Goal: Use online tool/utility: Utilize a website feature to perform a specific function

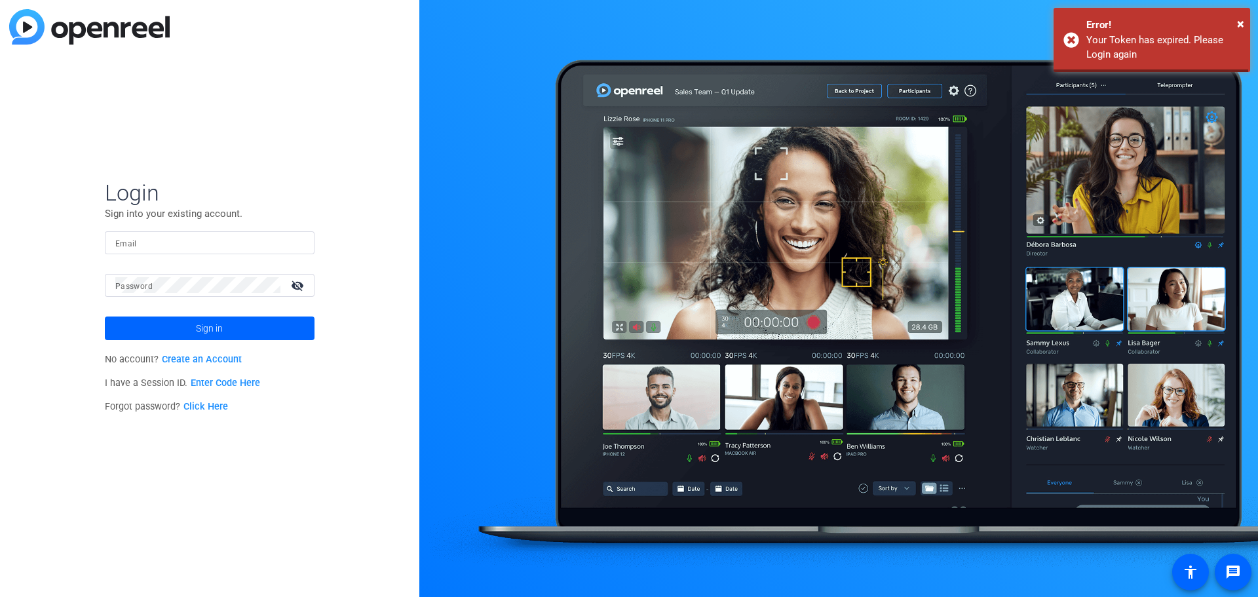
type input "[EMAIL_ADDRESS][DOMAIN_NAME]"
click at [240, 330] on span at bounding box center [210, 328] width 210 height 31
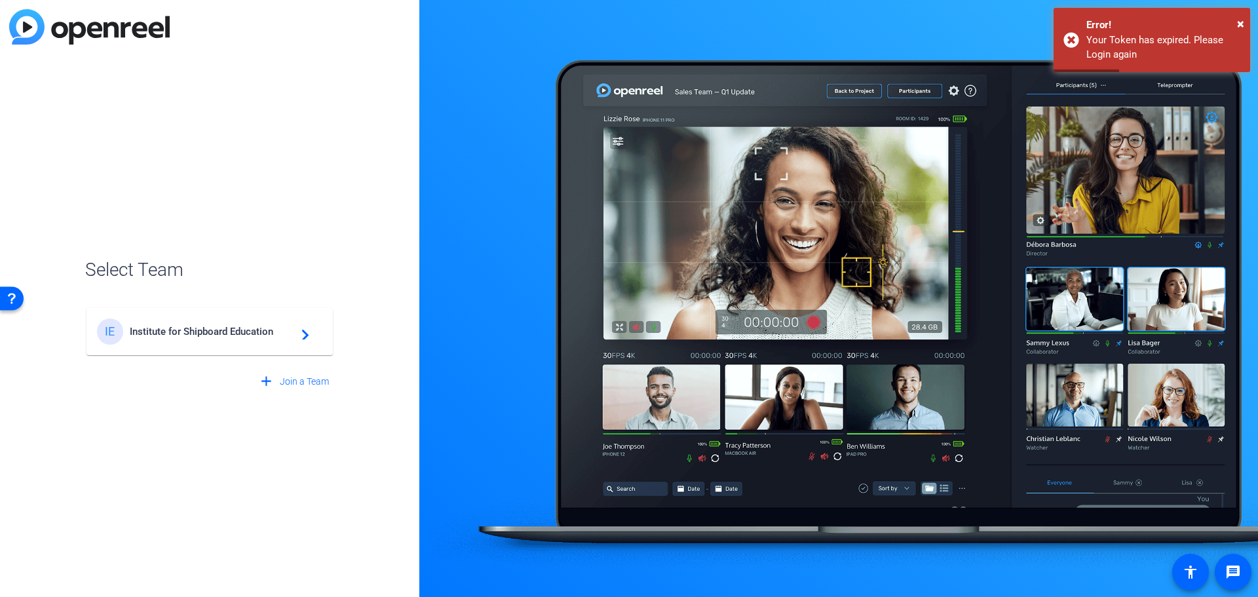
click at [240, 330] on span "Institute for Shipboard Education" at bounding box center [212, 332] width 164 height 12
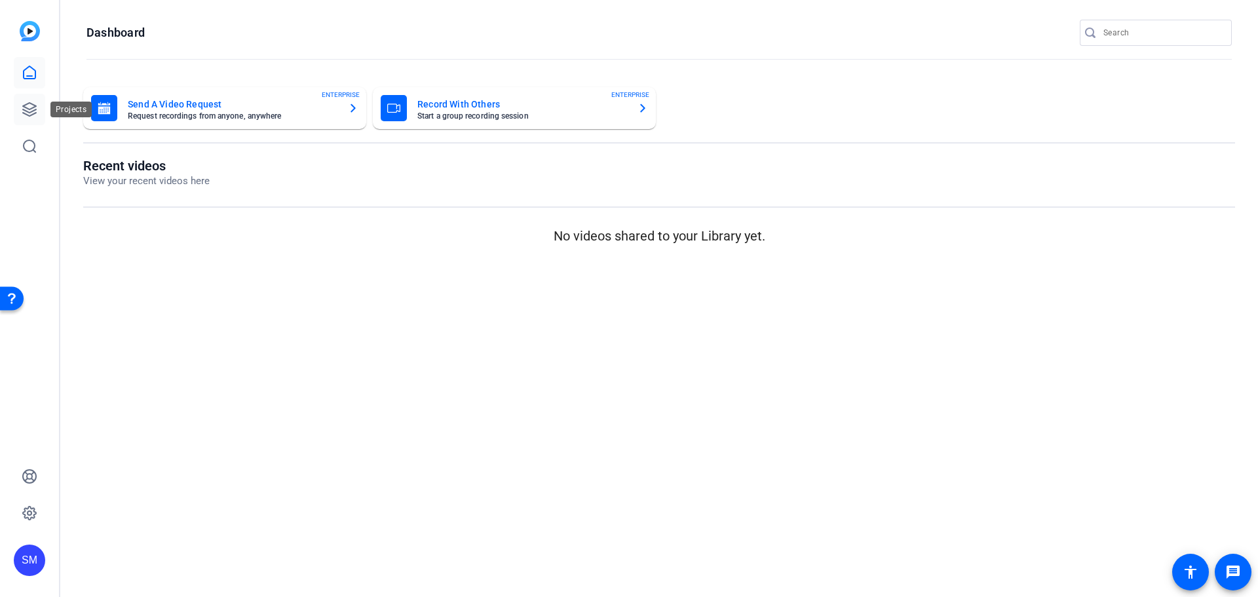
click at [24, 106] on icon at bounding box center [29, 109] width 13 height 13
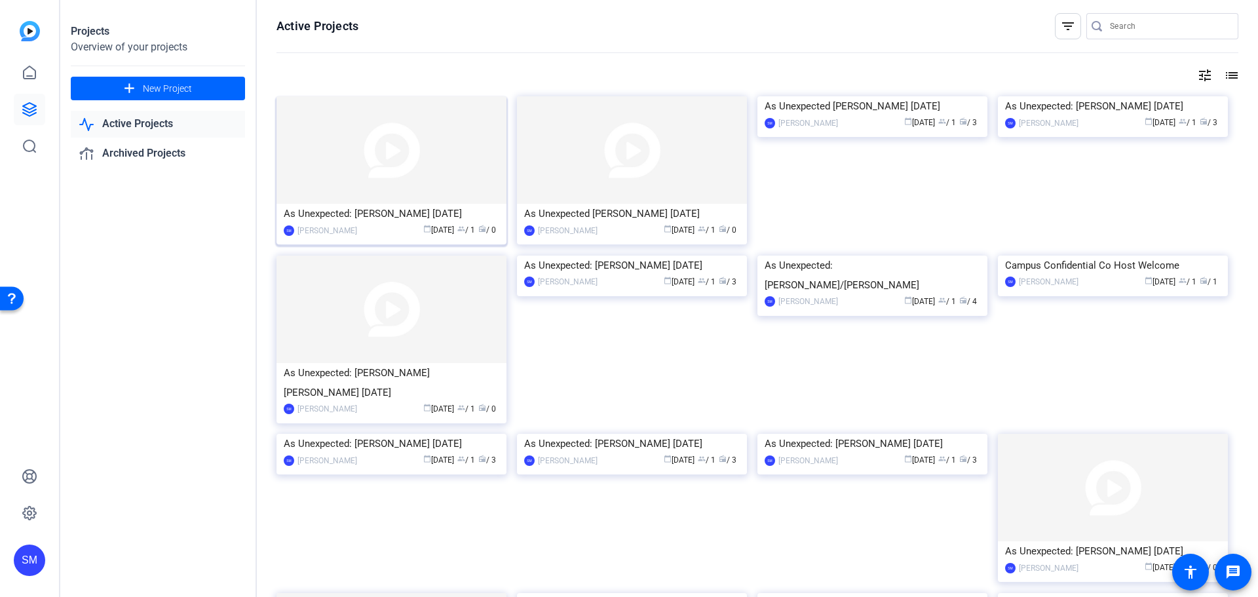
click at [343, 210] on div "As Unexpected: [PERSON_NAME] [DATE]" at bounding box center [392, 214] width 216 height 20
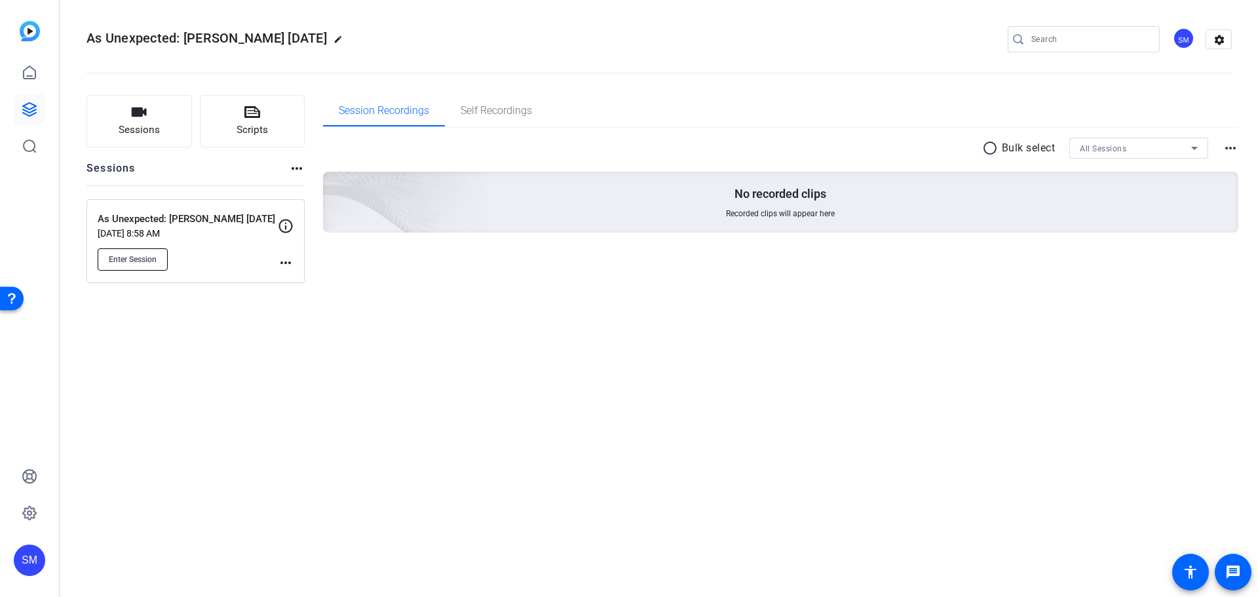
click at [155, 258] on span "Enter Session" at bounding box center [133, 259] width 48 height 10
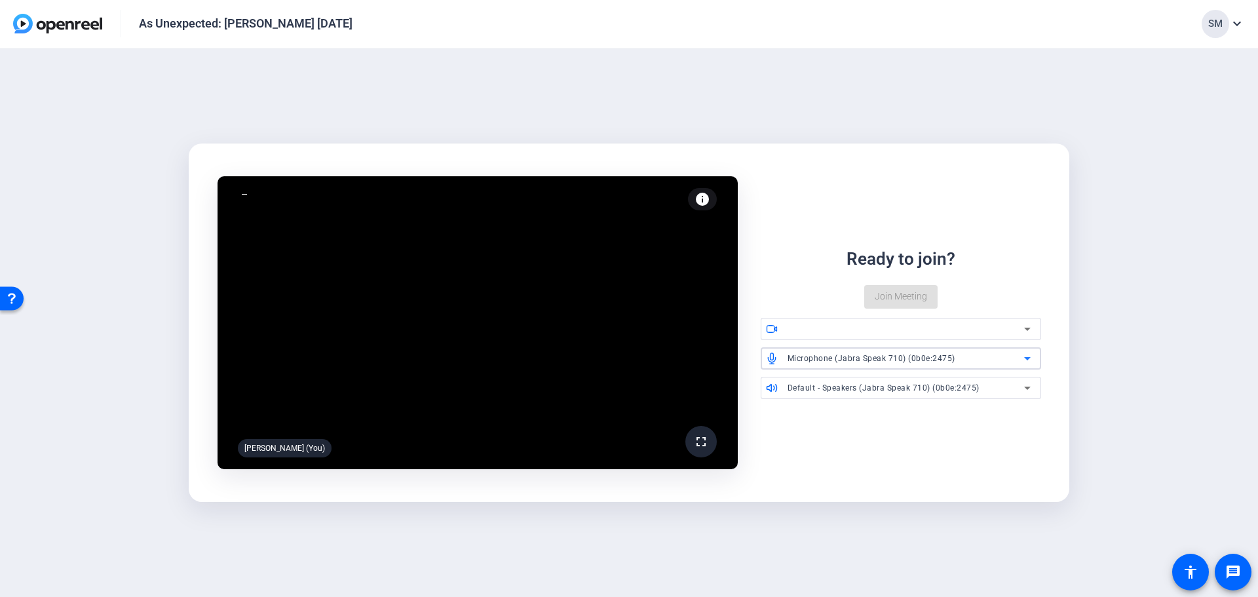
click at [914, 358] on span "Microphone (Jabra Speak 710) (0b0e:2475)" at bounding box center [872, 358] width 168 height 9
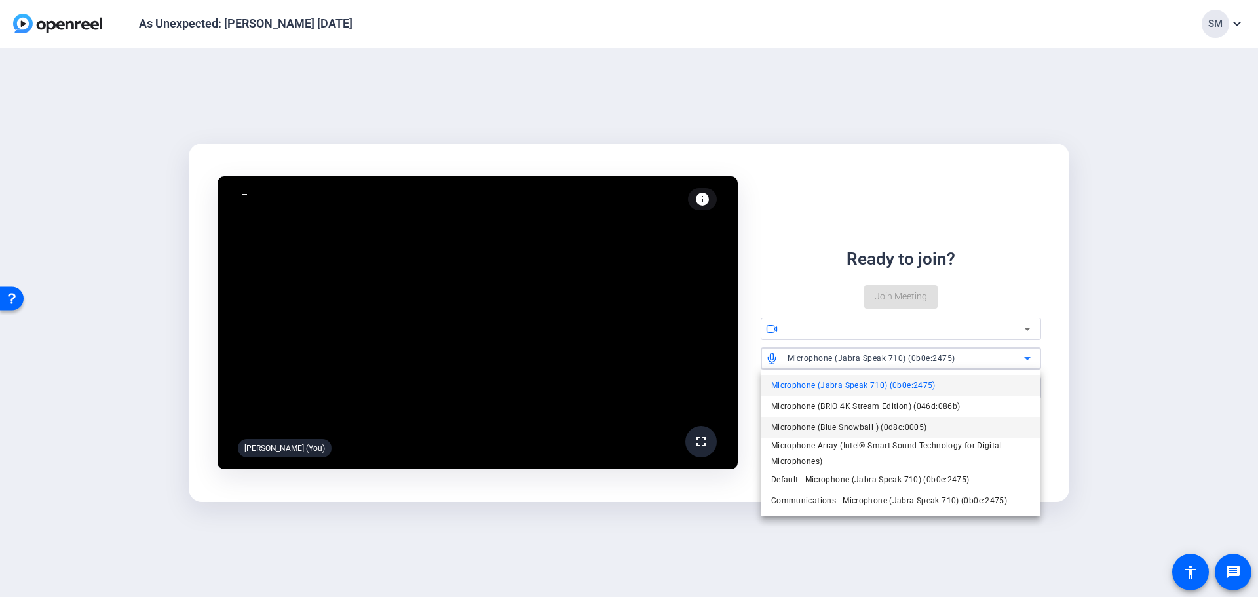
click at [887, 424] on span "Microphone (Blue Snowball ) (0d8c:0005)" at bounding box center [849, 427] width 156 height 16
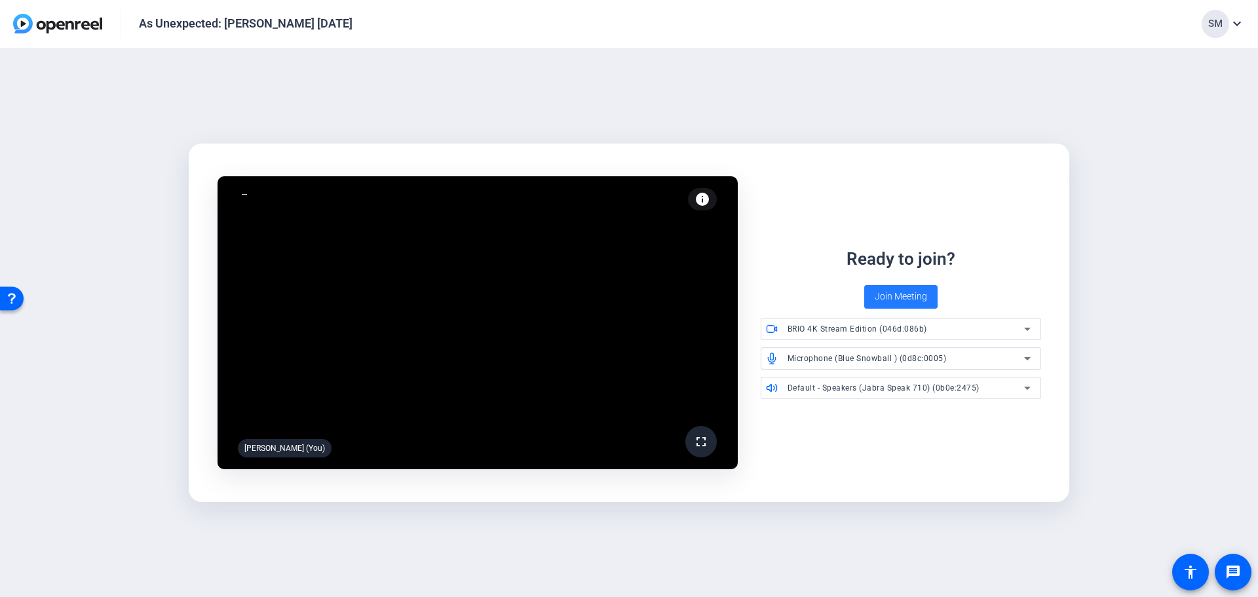
click at [892, 301] on span "Join Meeting" at bounding box center [901, 297] width 52 height 14
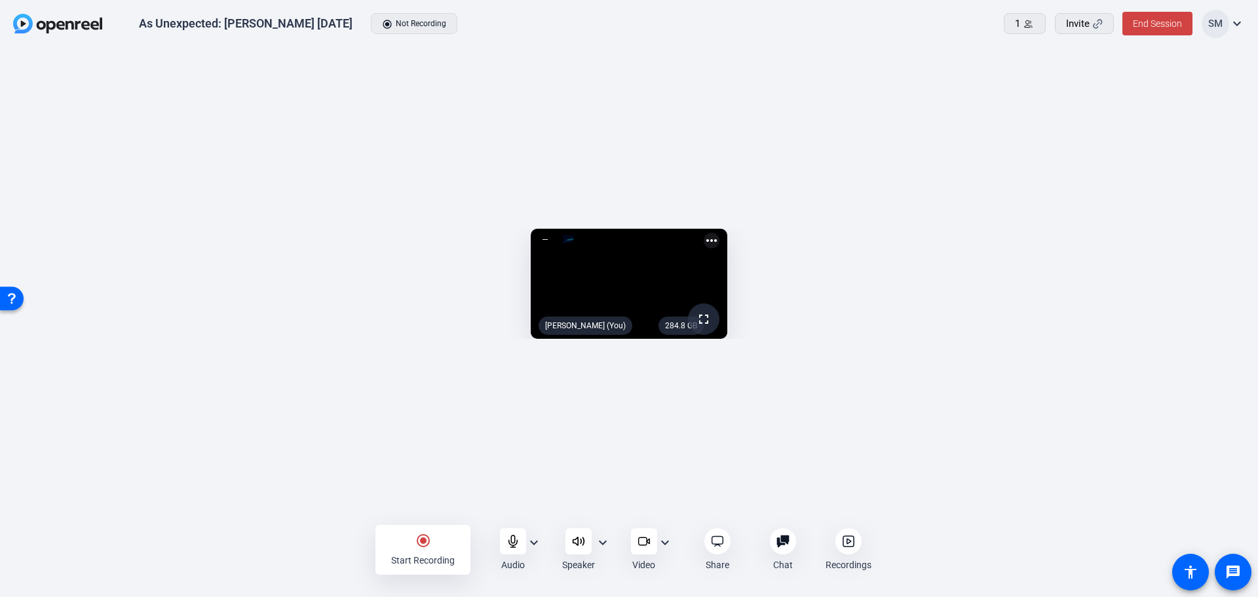
click at [670, 544] on mat-icon "expand_more" at bounding box center [665, 543] width 16 height 16
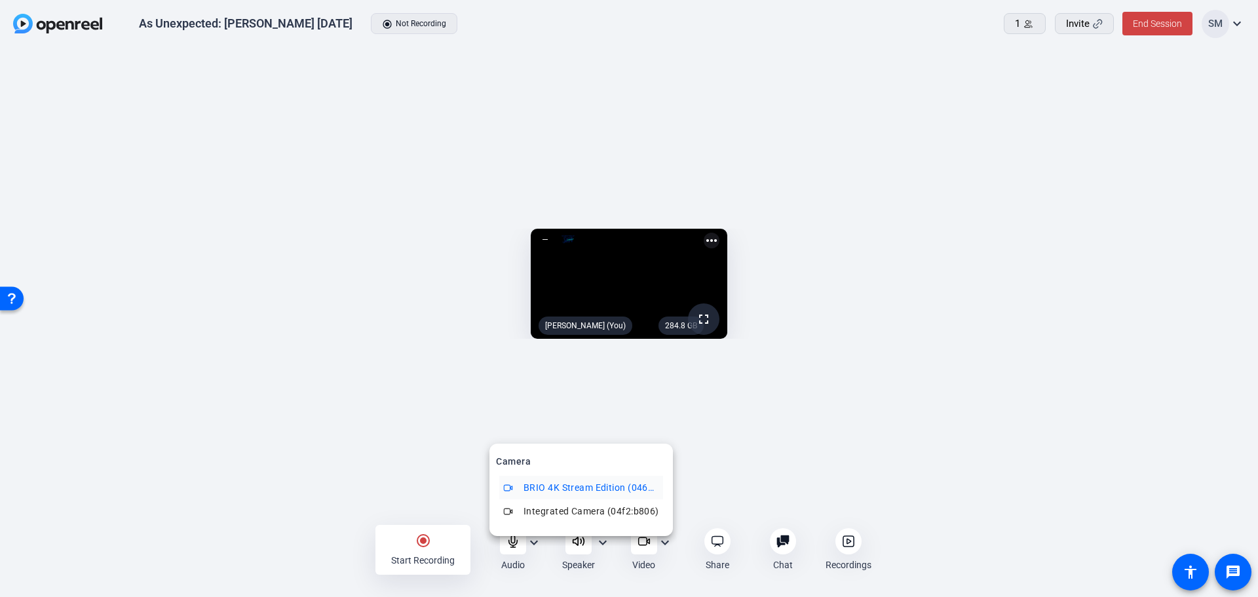
click at [1028, 542] on div at bounding box center [629, 298] width 1258 height 597
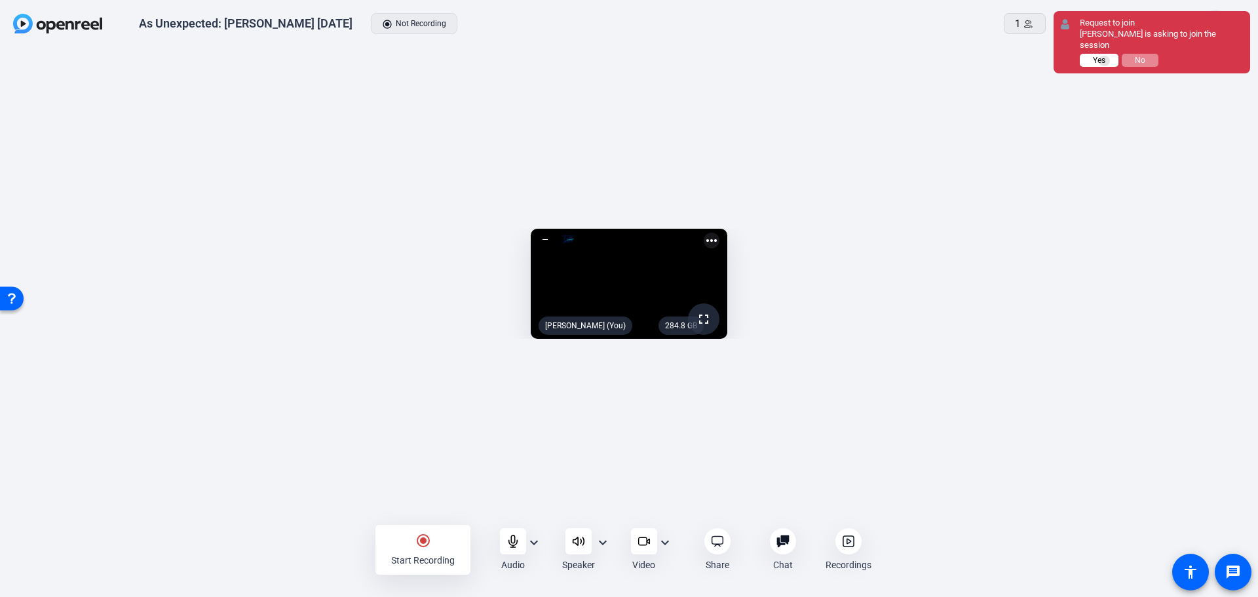
click at [225, 56] on span "Yes" at bounding box center [115, 56] width 220 height 0
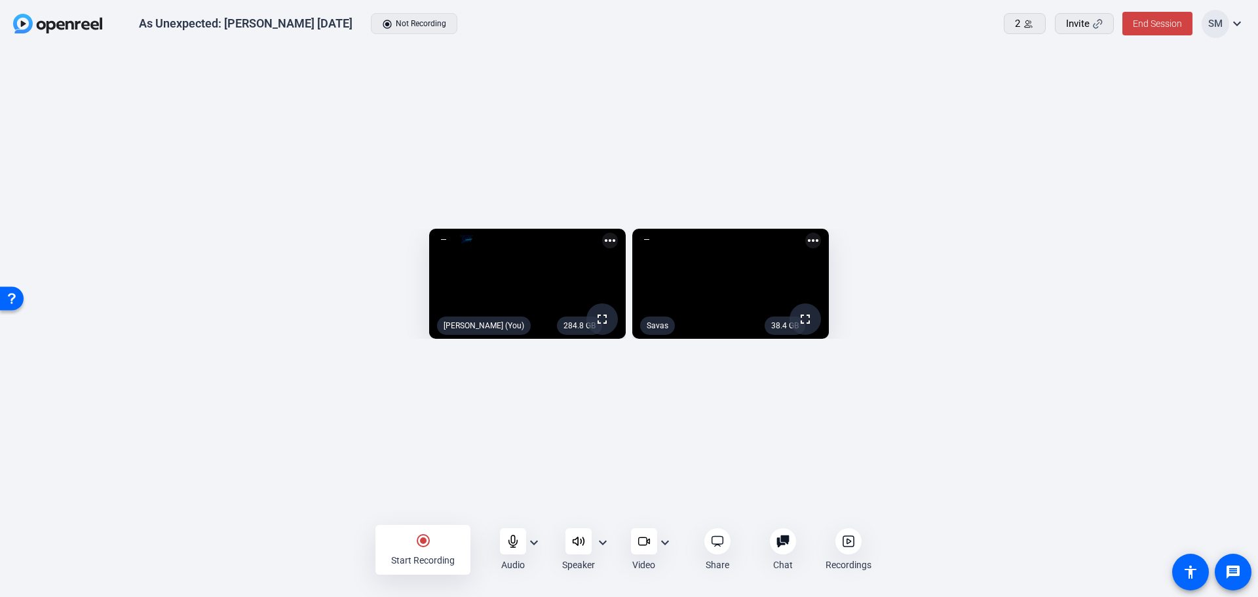
click at [821, 233] on mat-icon "more_horiz" at bounding box center [813, 241] width 16 height 16
click at [1068, 87] on div at bounding box center [629, 298] width 1258 height 597
click at [821, 233] on mat-icon "more_horiz" at bounding box center [813, 241] width 16 height 16
click at [0, 0] on span "Pin to screen" at bounding box center [0, 0] width 0 height 0
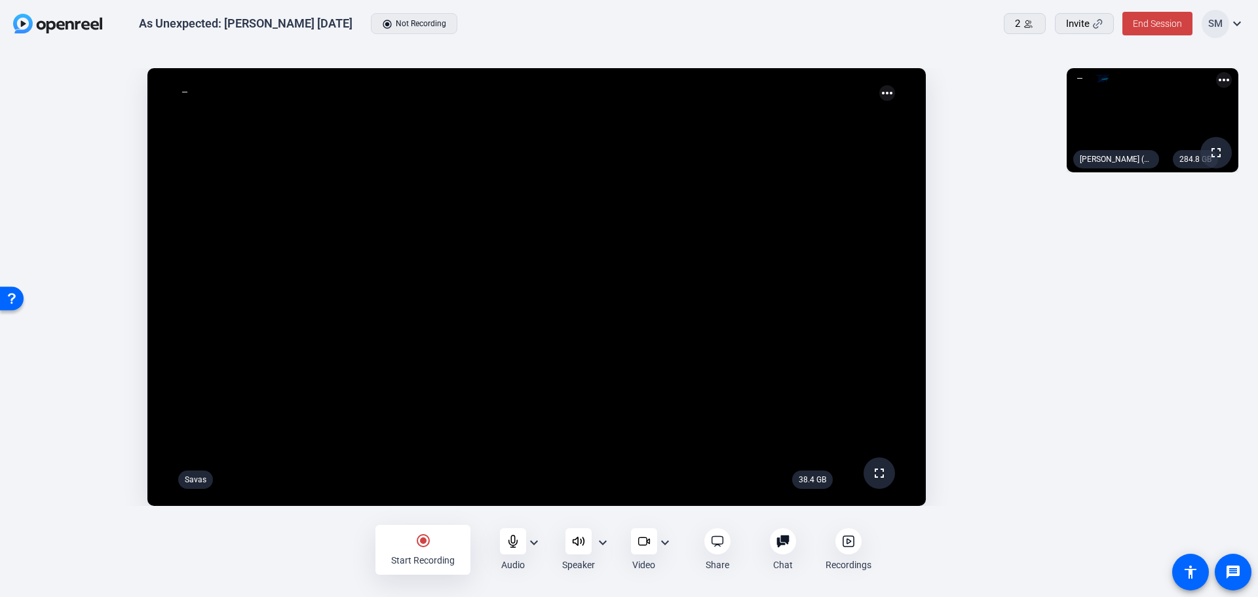
click at [421, 537] on mat-icon "radio_button_checked" at bounding box center [423, 541] width 16 height 16
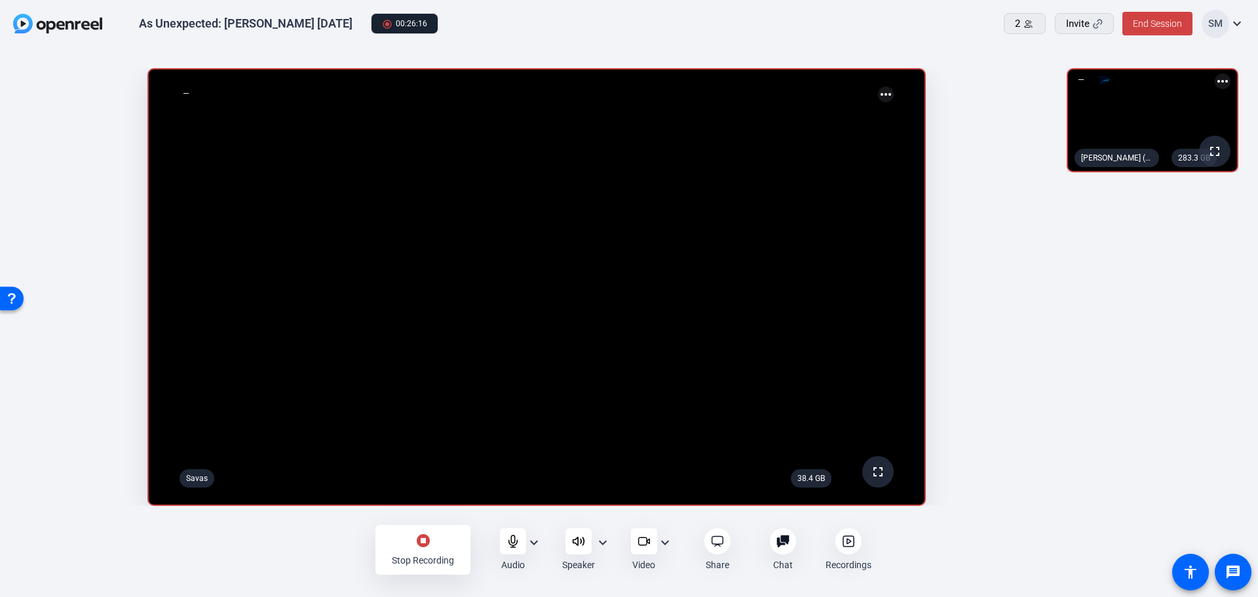
click at [1013, 305] on openreel-capture-lite-video-stream "38.4 GB fullscreen Savas more_horiz" at bounding box center [537, 287] width 1034 height 438
click at [419, 543] on mat-icon "stop_circle" at bounding box center [423, 541] width 16 height 16
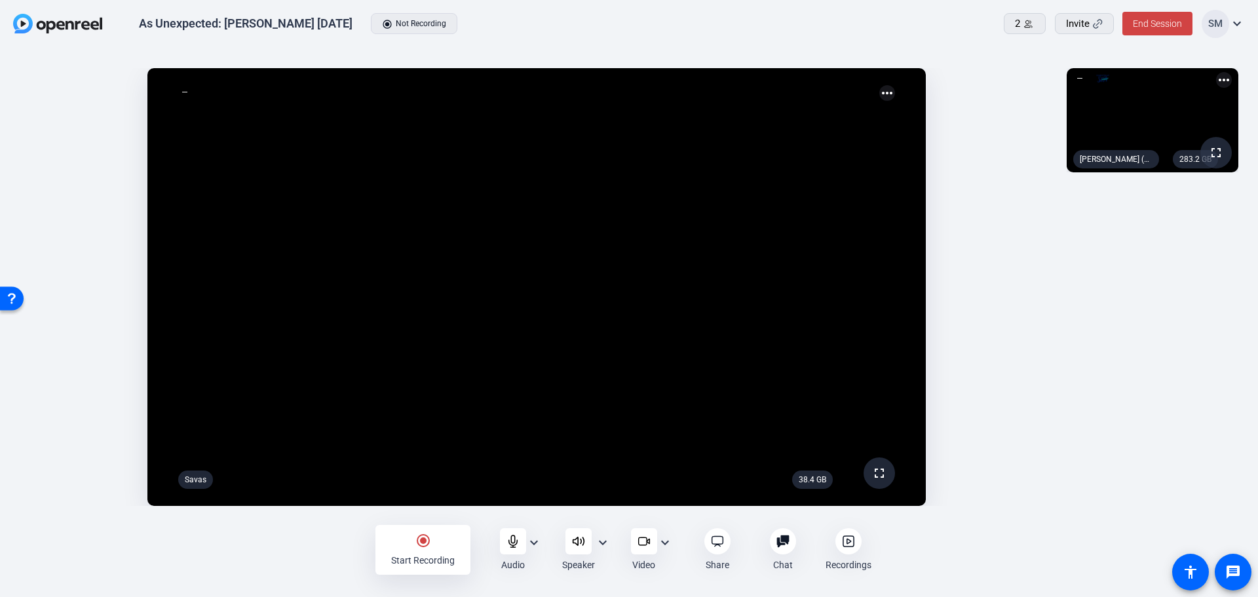
click at [856, 549] on div at bounding box center [849, 541] width 26 height 26
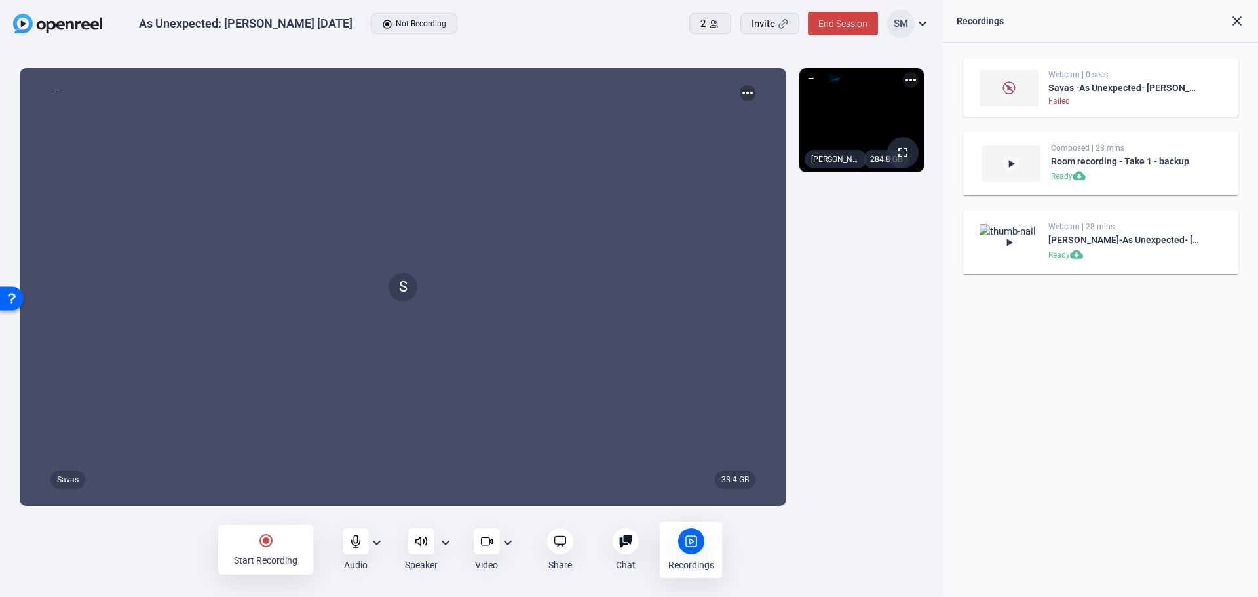
click at [620, 545] on icon at bounding box center [625, 541] width 13 height 13
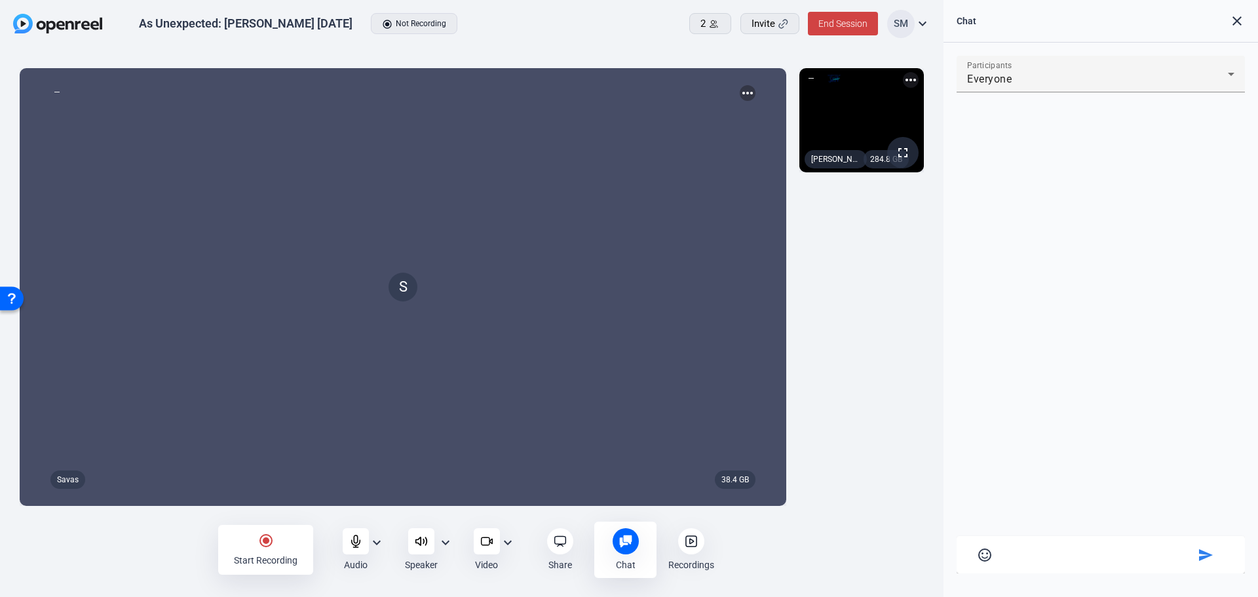
click at [1243, 20] on mat-icon "close" at bounding box center [1237, 21] width 16 height 16
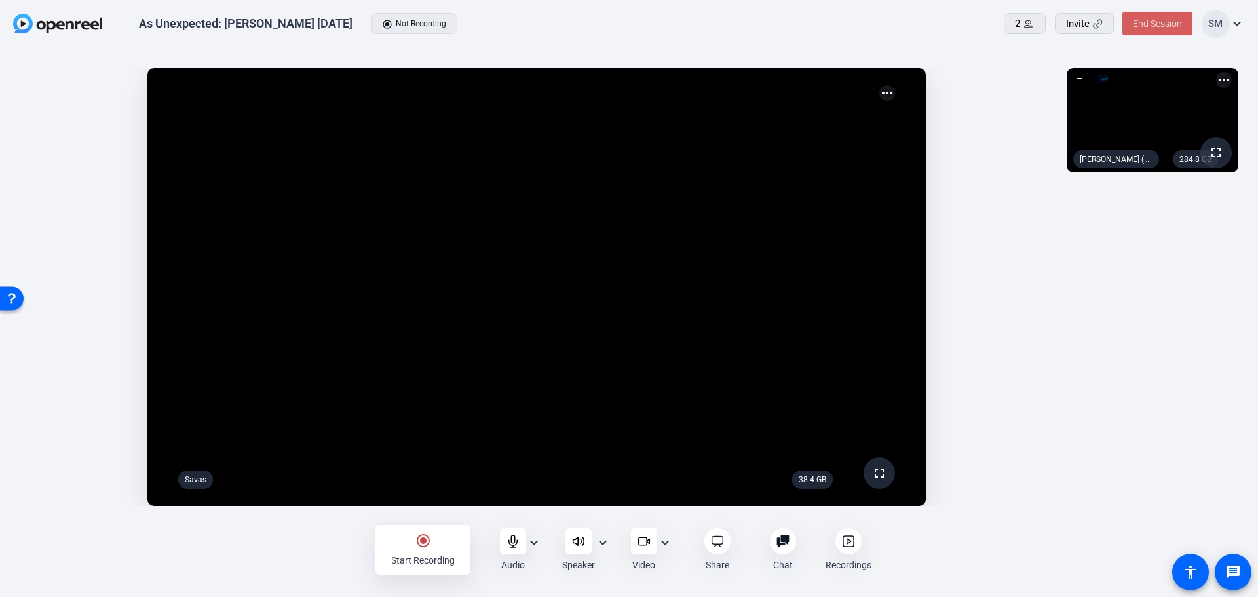
click at [1152, 12] on span at bounding box center [1158, 23] width 70 height 31
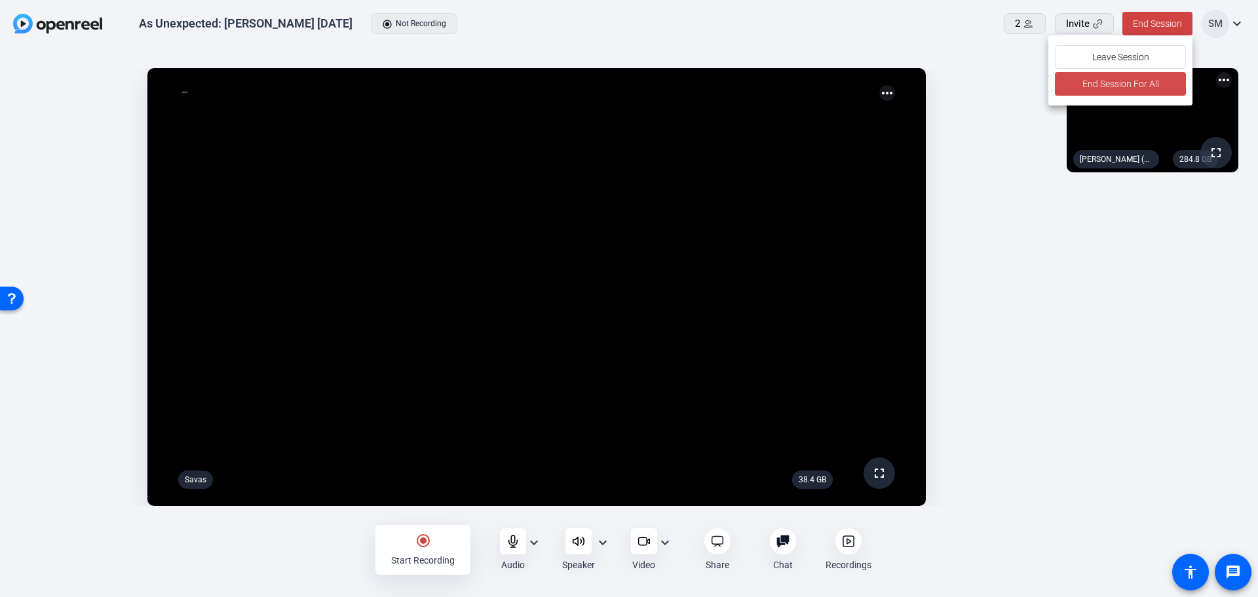
click at [1120, 79] on span "End Session For All" at bounding box center [1121, 84] width 77 height 16
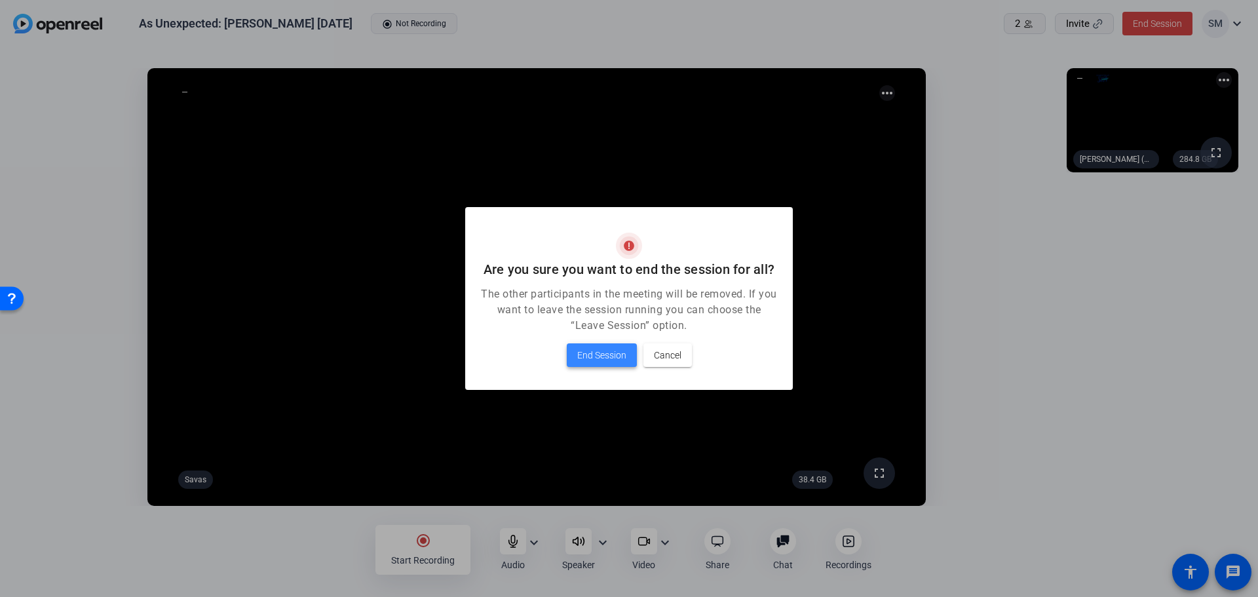
click at [599, 360] on span "End Session" at bounding box center [601, 355] width 49 height 16
